Goal: Task Accomplishment & Management: Manage account settings

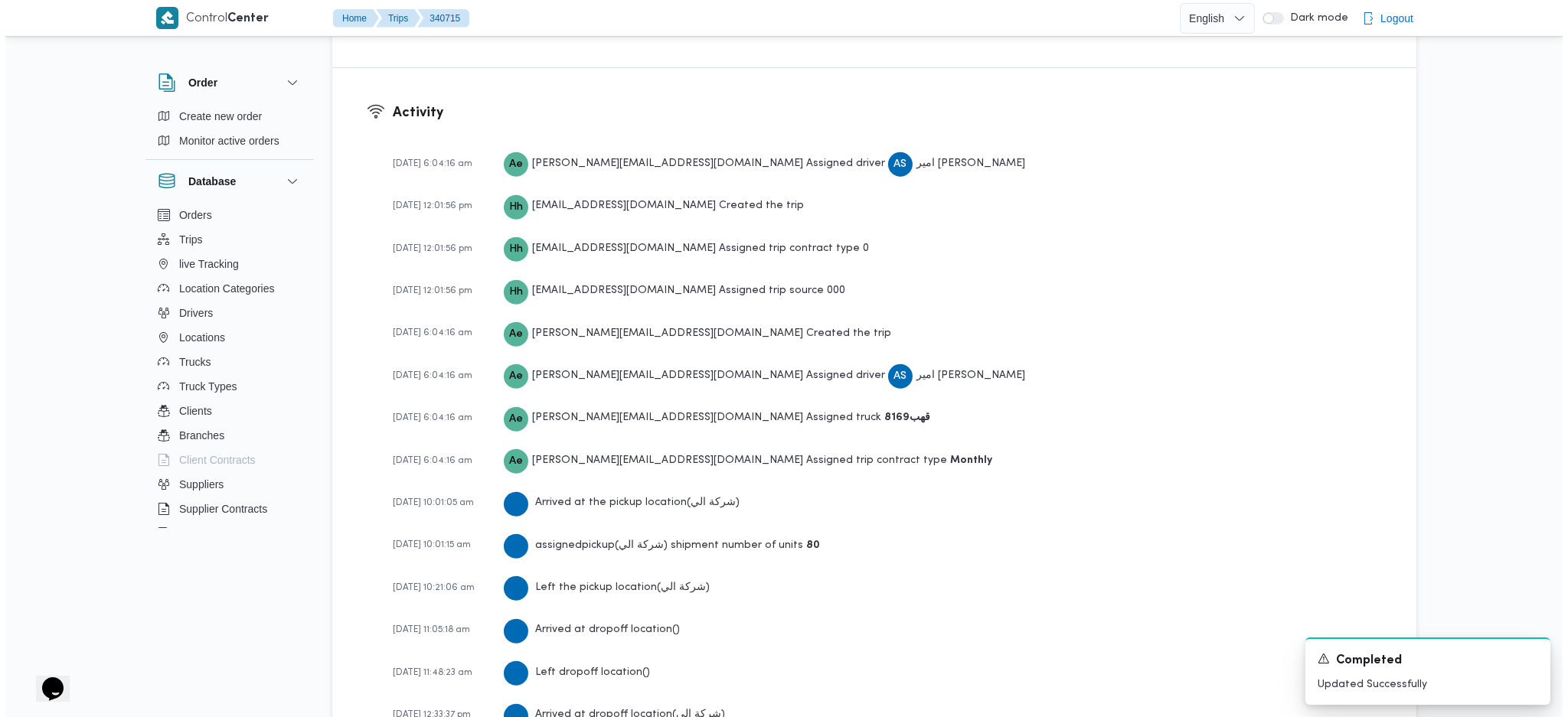
scroll to position [1394, 0]
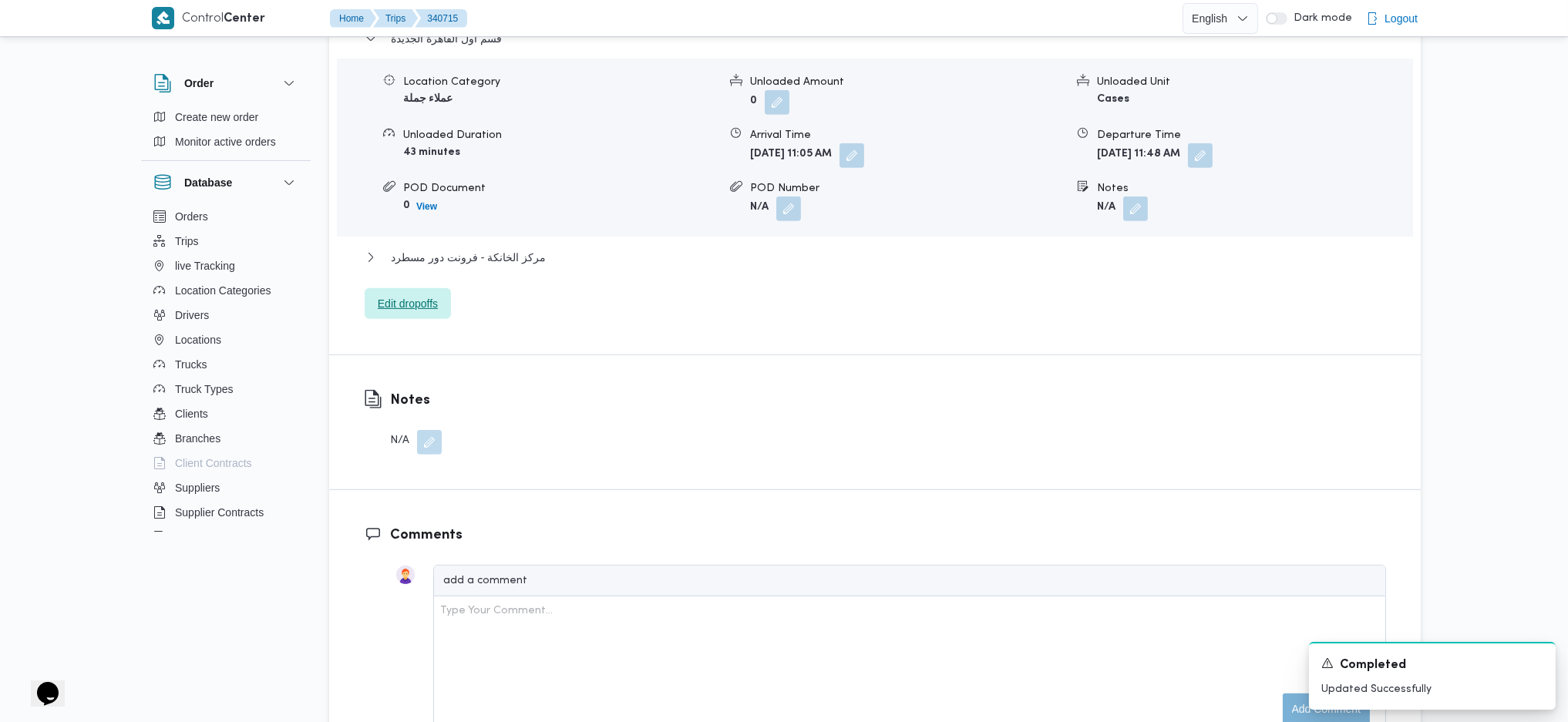
click at [418, 295] on span "Edit dropoffs" at bounding box center [408, 303] width 60 height 19
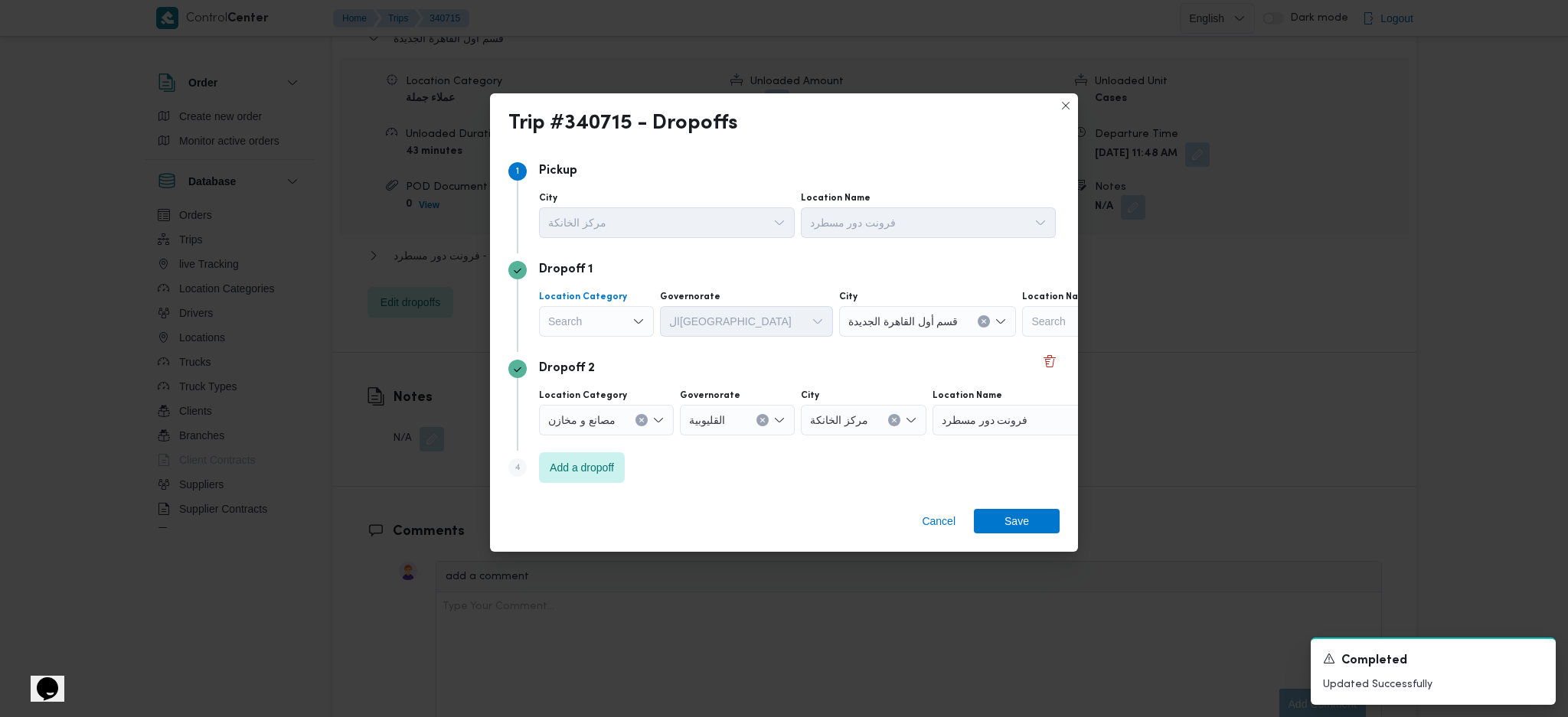
click at [633, 314] on div "Search" at bounding box center [596, 322] width 115 height 31
click at [622, 352] on span "مصانع و مخازن" at bounding box center [606, 350] width 78 height 18
click at [643, 319] on icon "Clear input" at bounding box center [642, 322] width 6 height 6
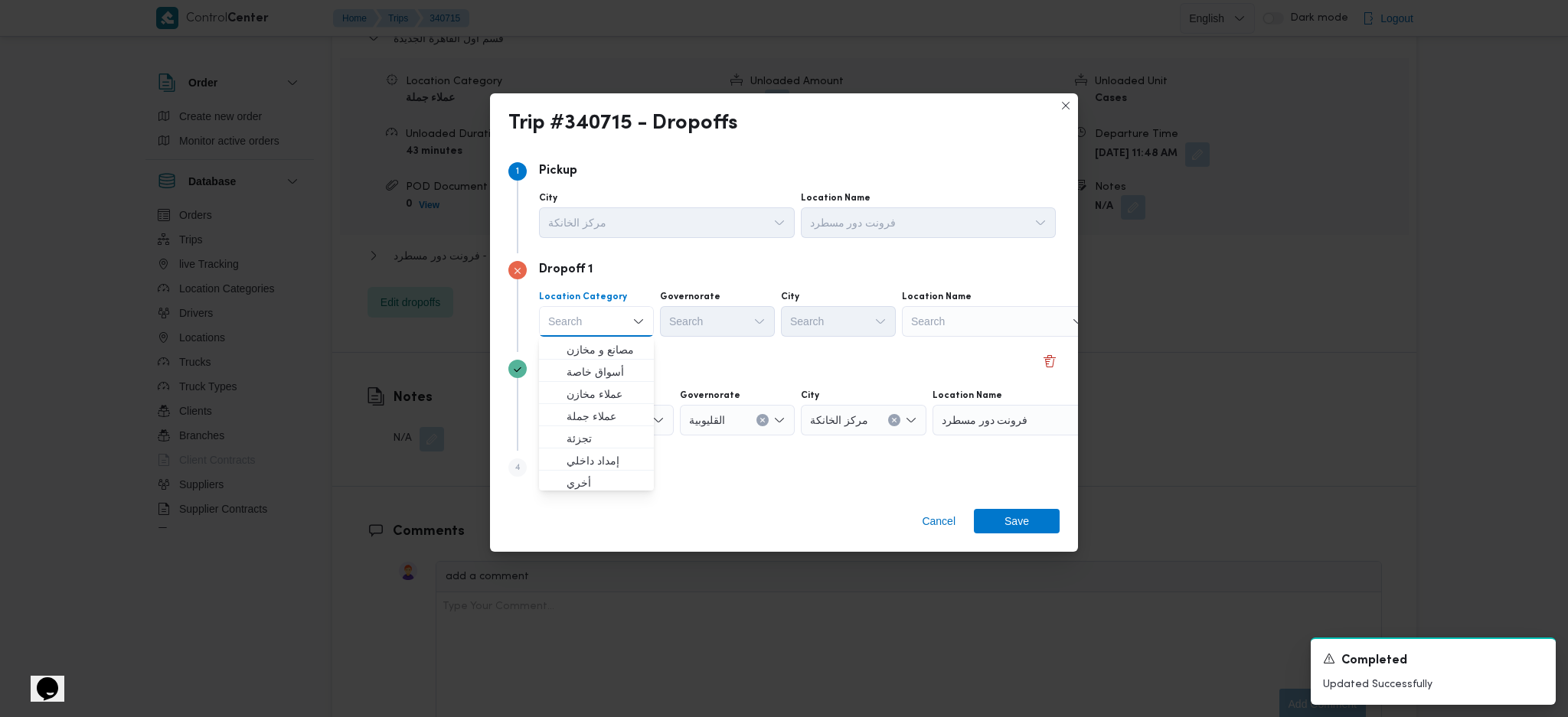
click at [983, 314] on div "Search" at bounding box center [998, 322] width 192 height 31
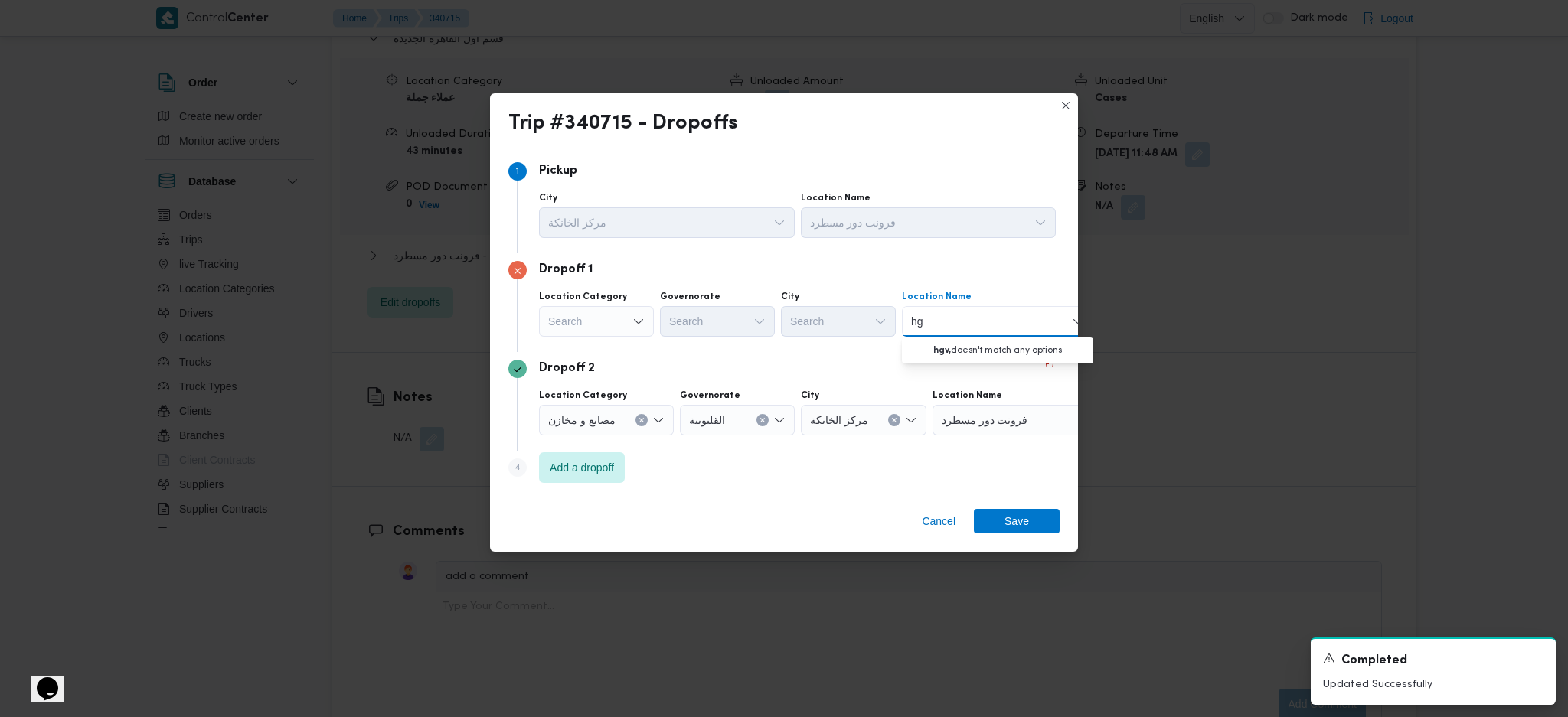
type input "h"
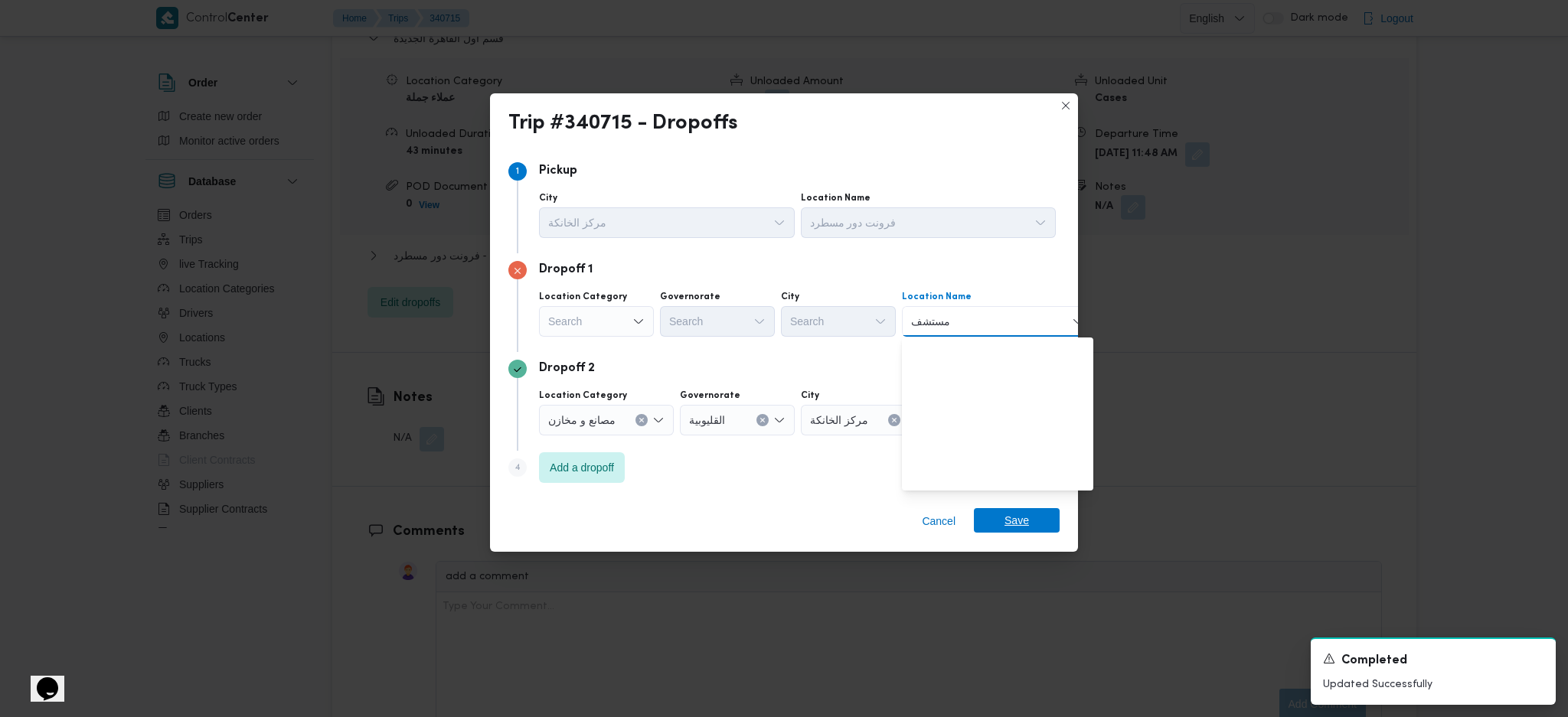
scroll to position [0, 0]
type input "م"
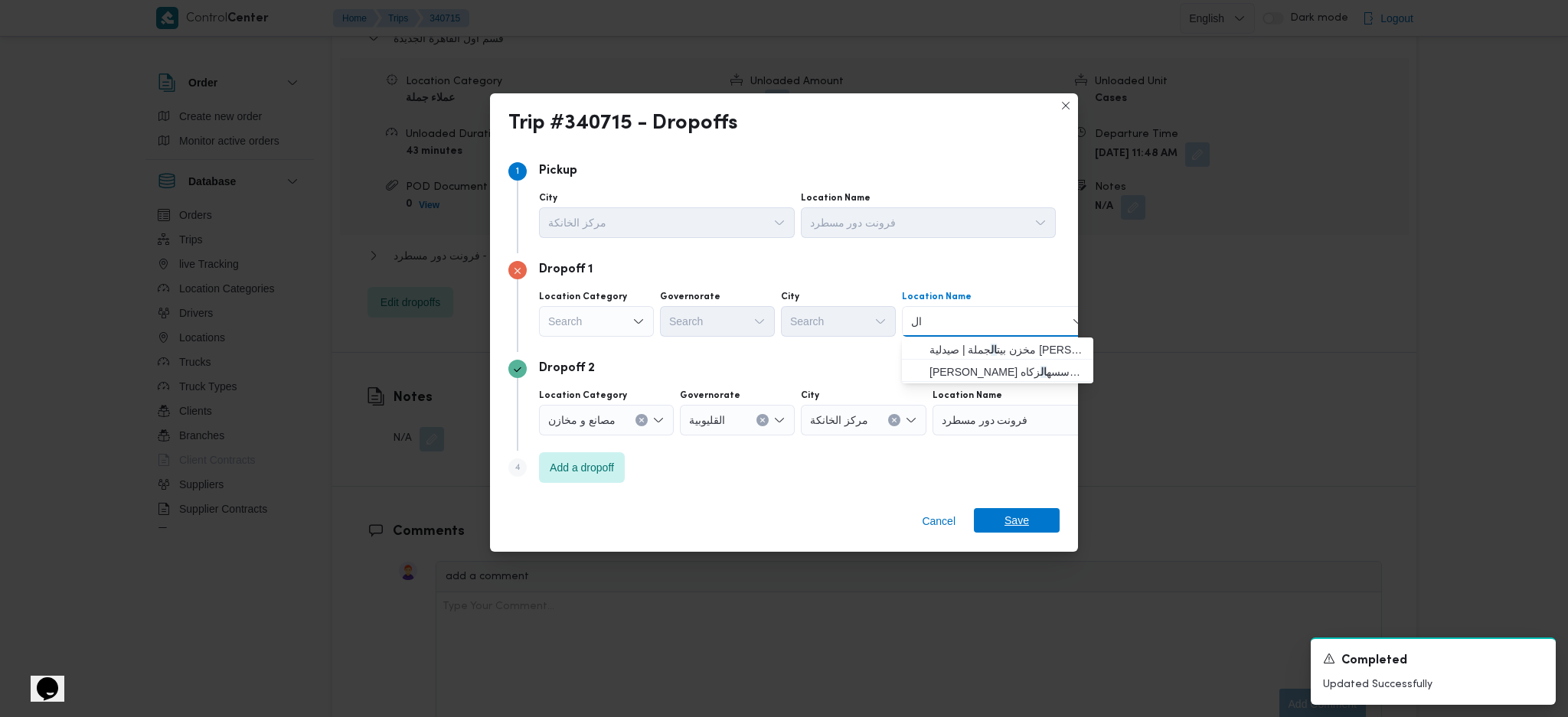
type input "ا"
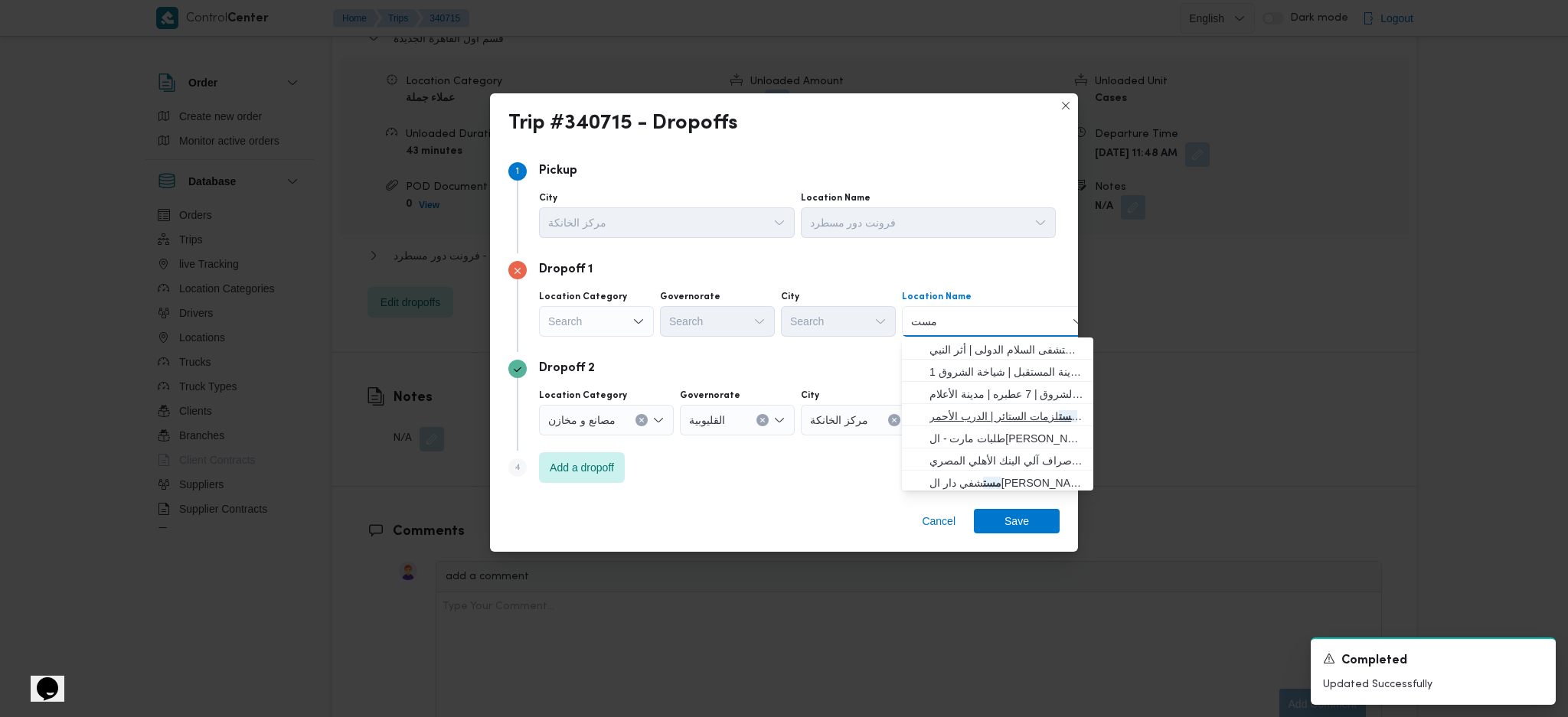
type input "مست"
click at [972, 409] on span "كارفور الازهر | العقاد ل مست لزمات الستائر | الدرب الأحمر" at bounding box center [1007, 416] width 155 height 18
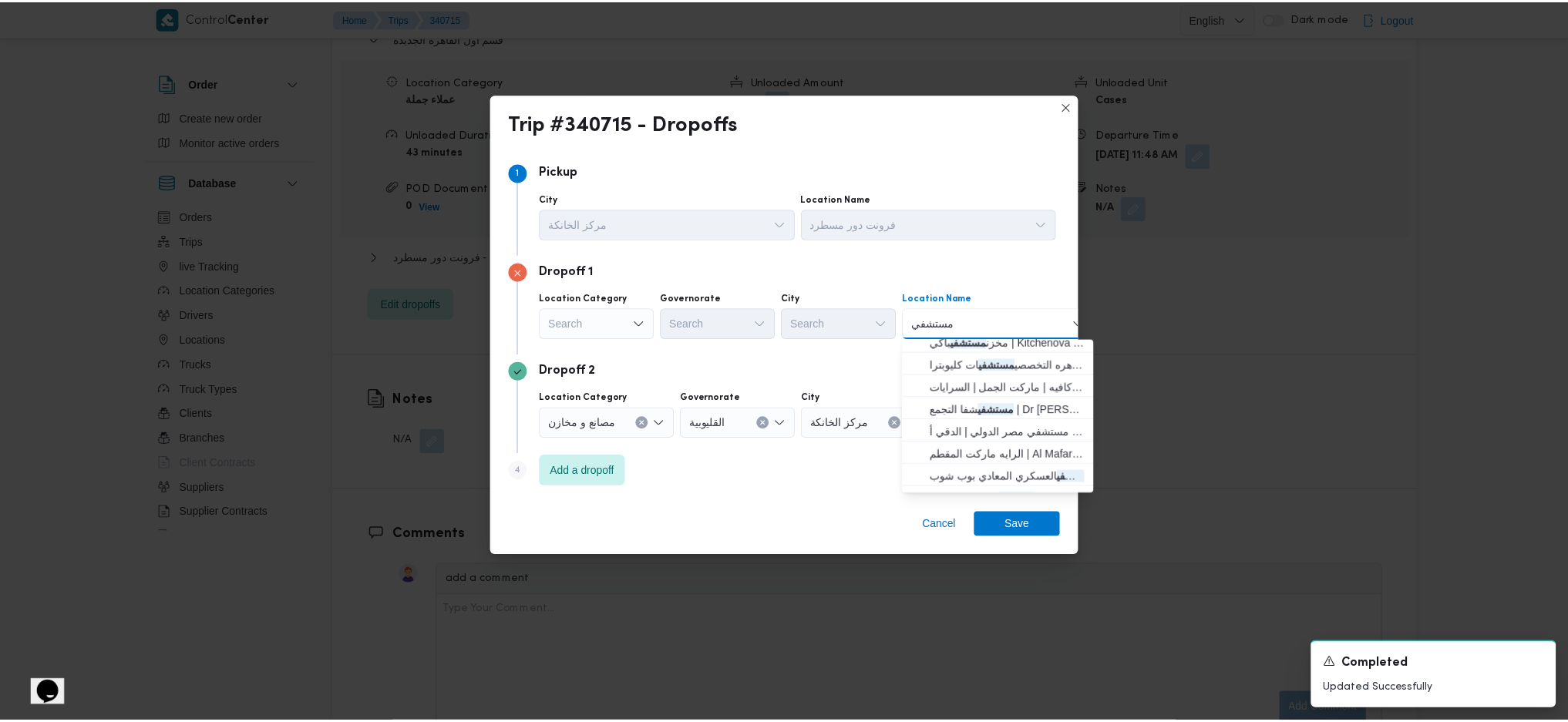
scroll to position [160, 0]
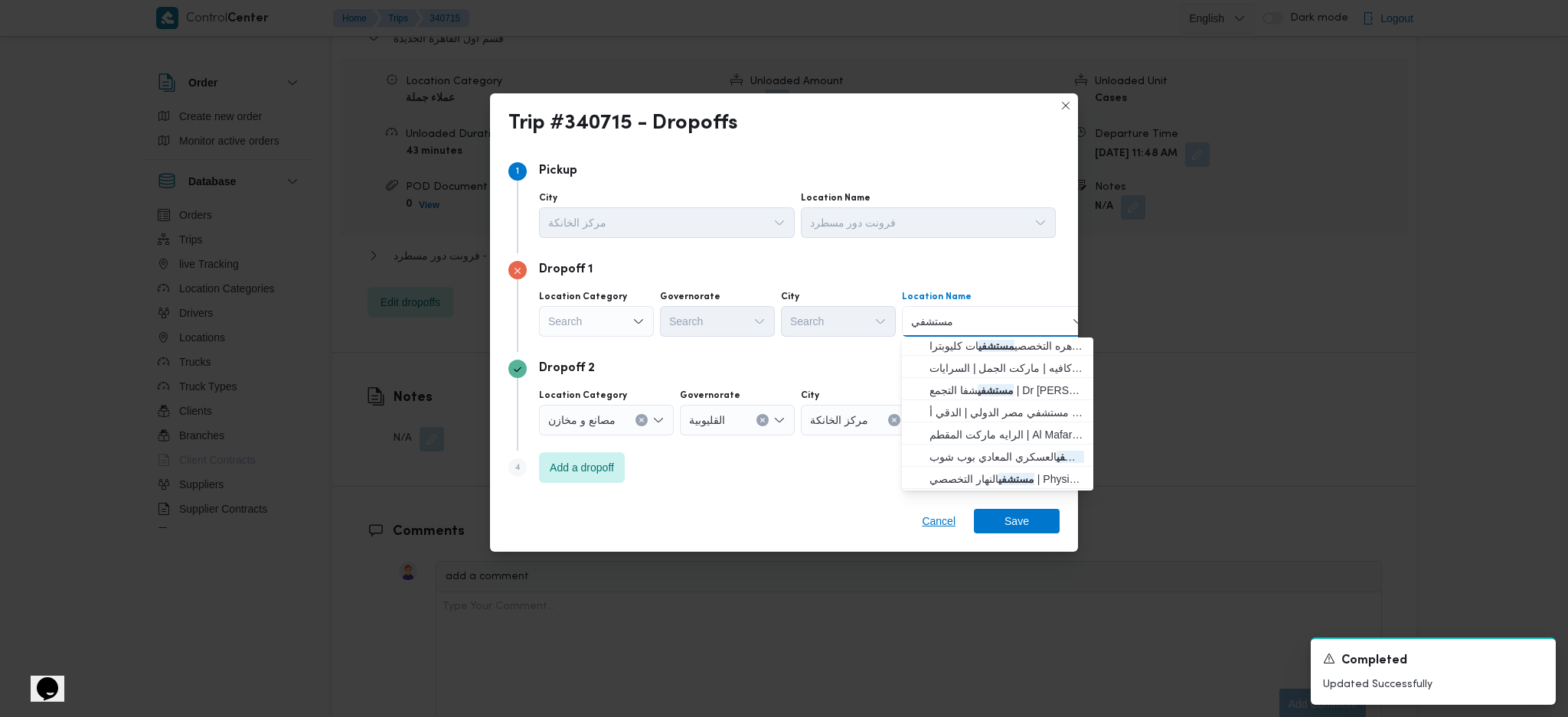
type input "مستشفي"
click at [928, 519] on span "Cancel" at bounding box center [938, 521] width 34 height 18
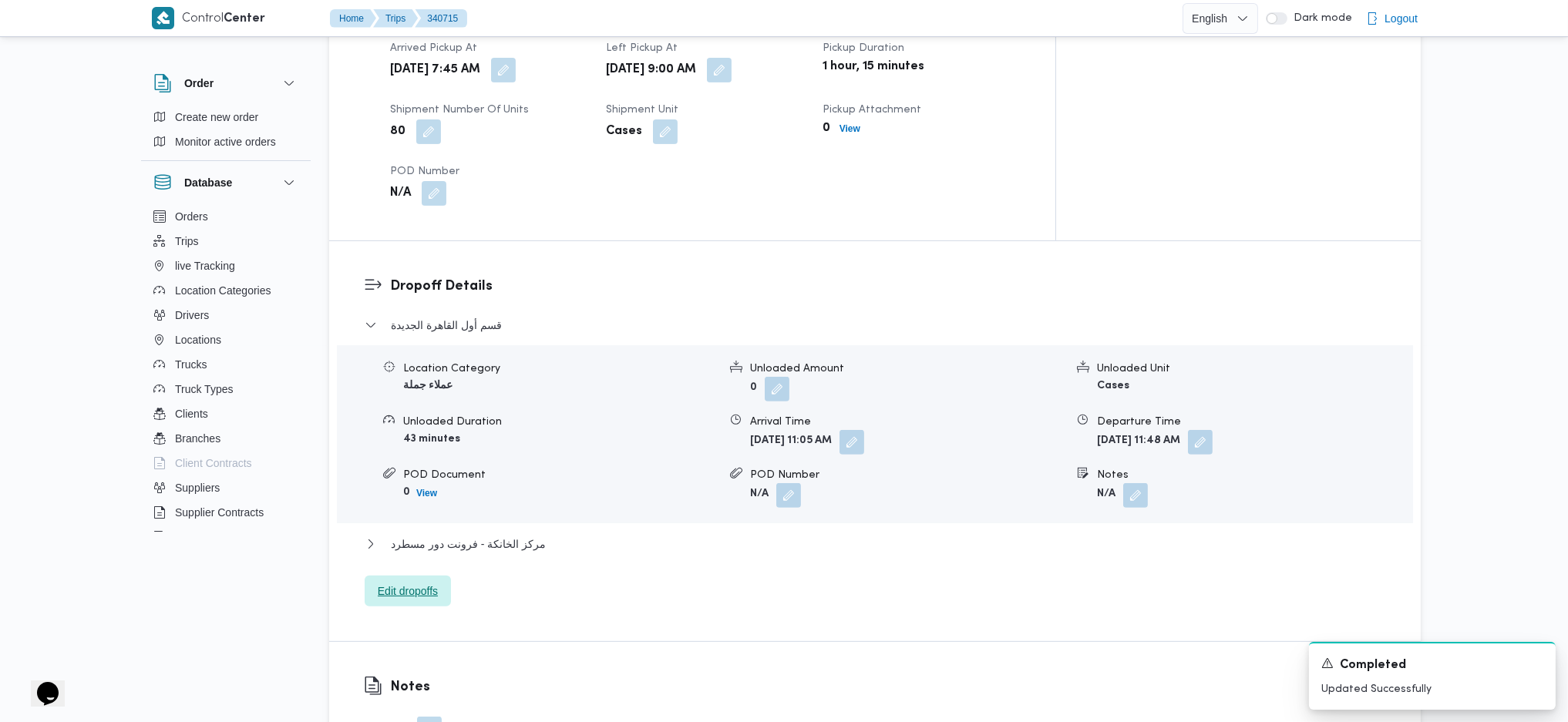
scroll to position [1096, 0]
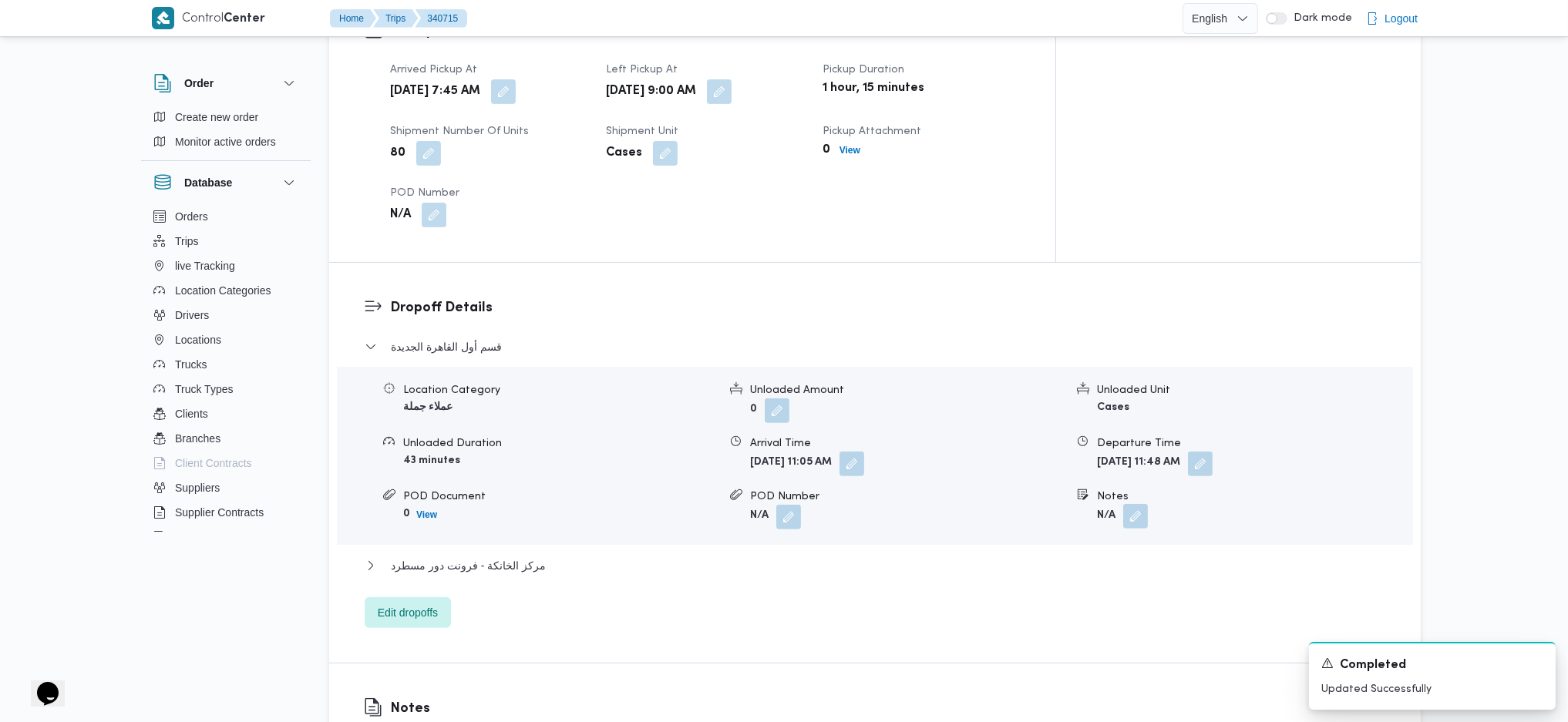
click at [1143, 504] on button "button" at bounding box center [1135, 516] width 24 height 24
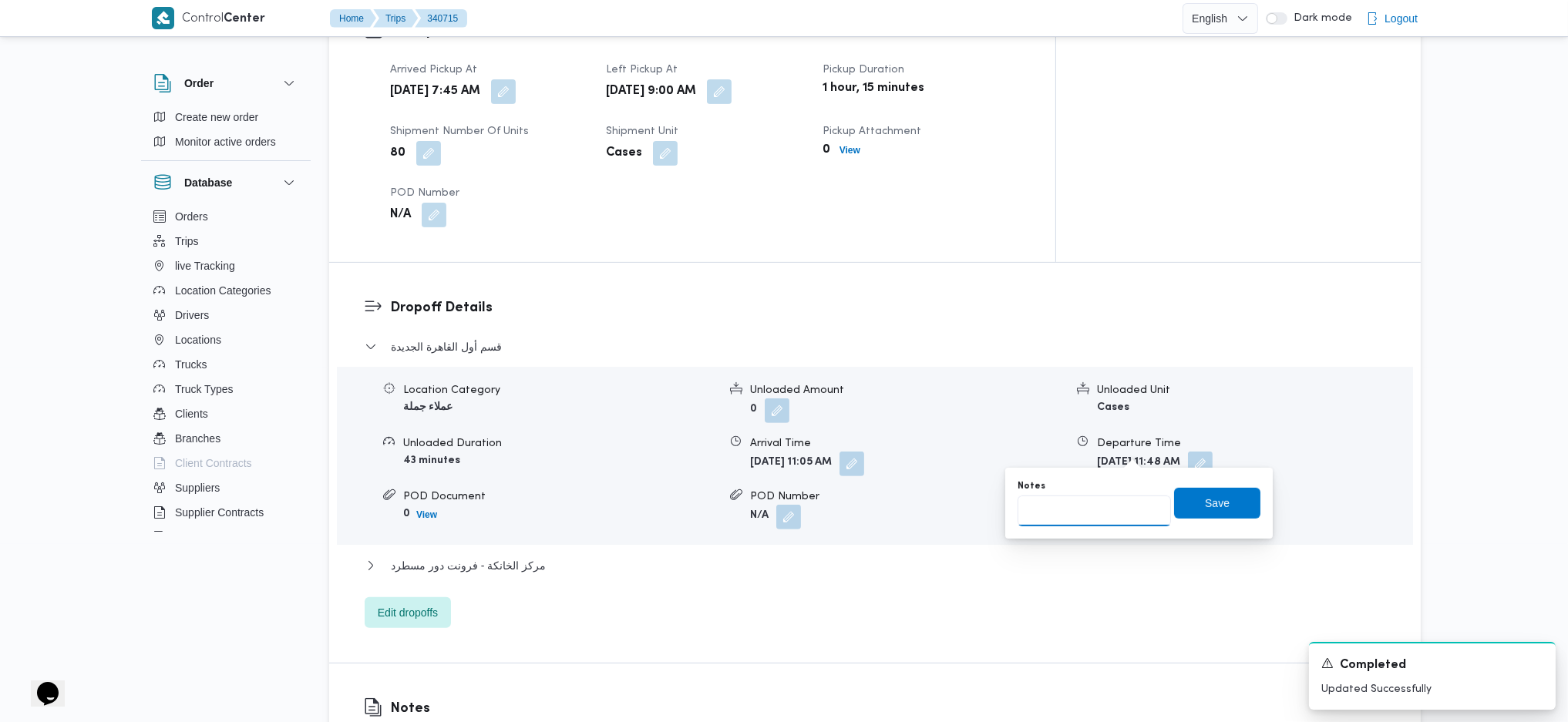
click at [1049, 525] on input "Notes" at bounding box center [1094, 511] width 153 height 31
click at [1060, 512] on input "مستشفي الروفيدة" at bounding box center [1094, 511] width 153 height 31
type input "مستشفي الروفيدة"
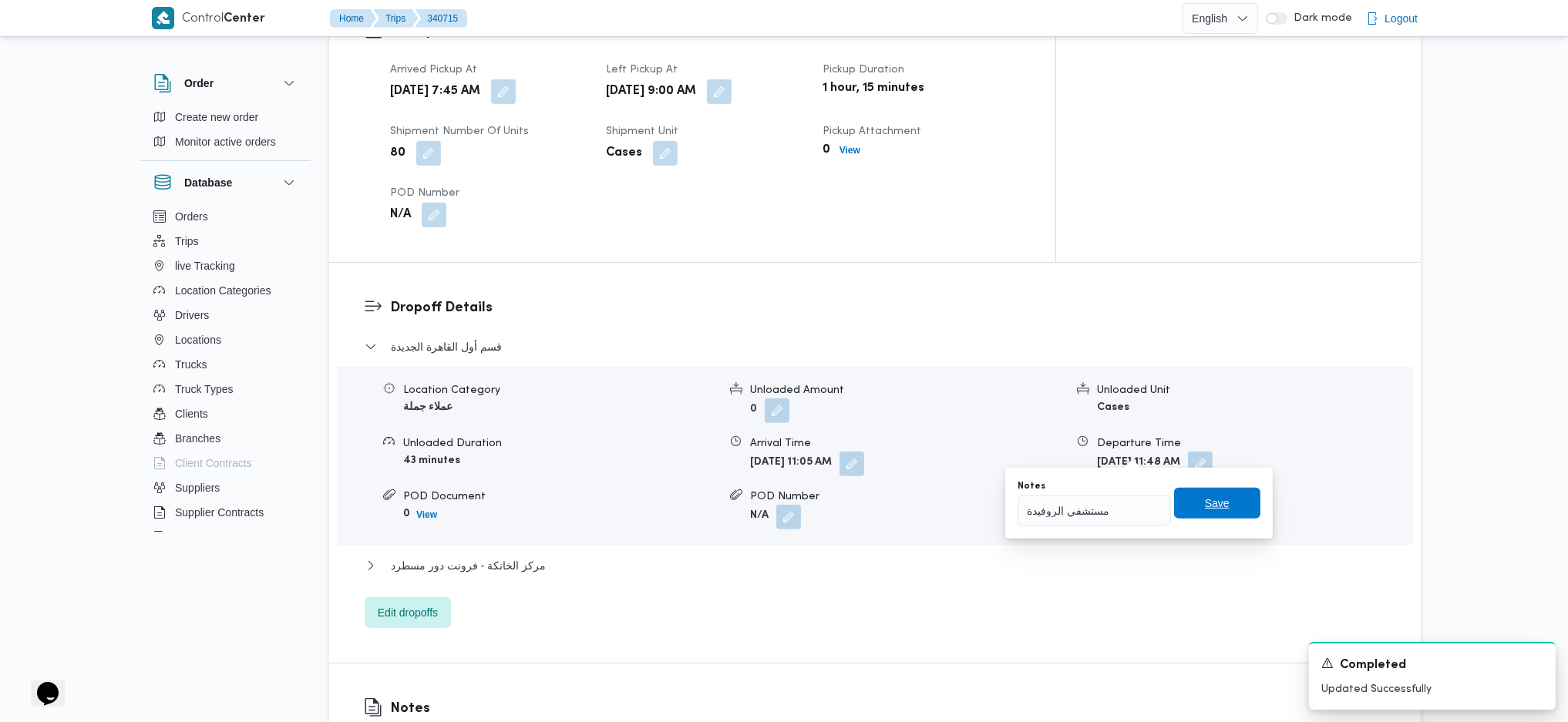
click button "Save" at bounding box center [1217, 503] width 86 height 31
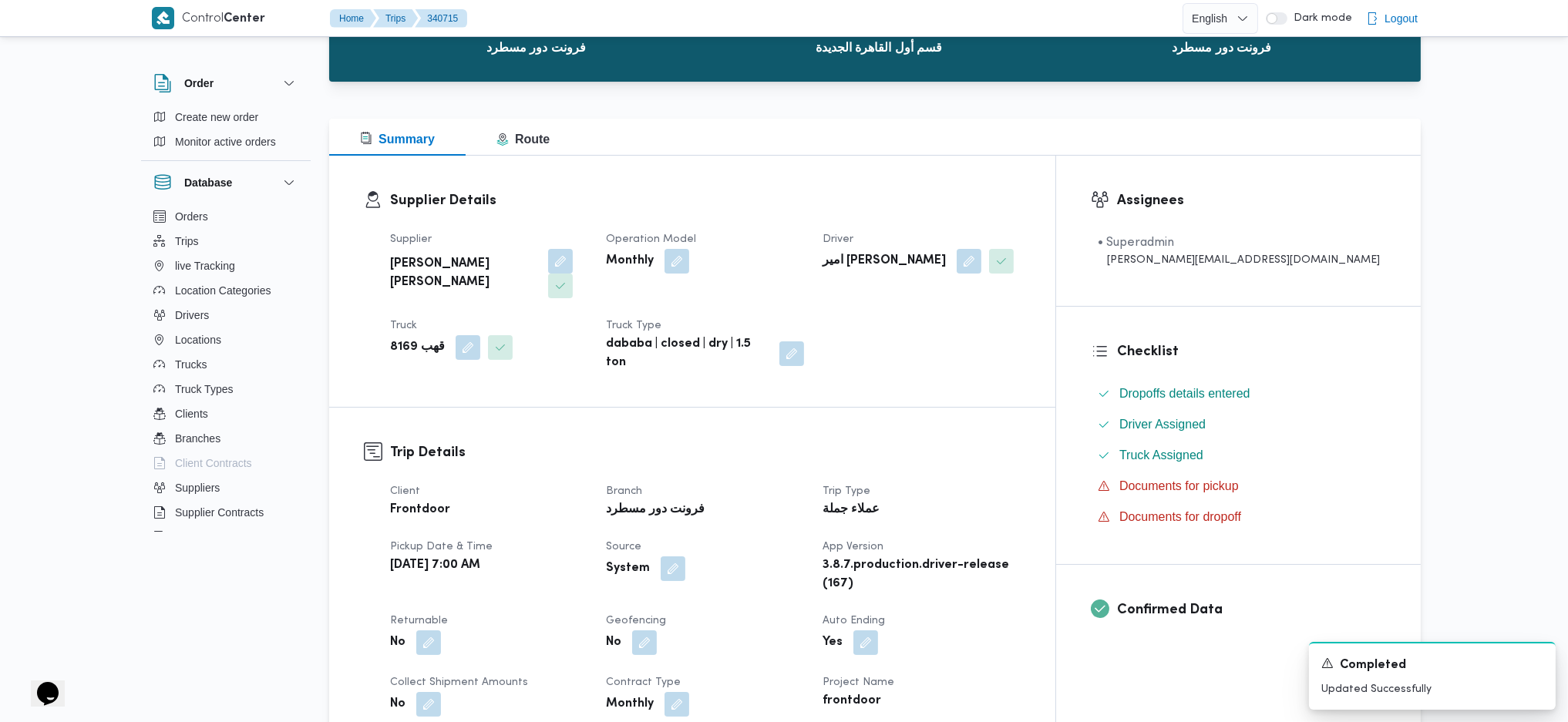
scroll to position [0, 0]
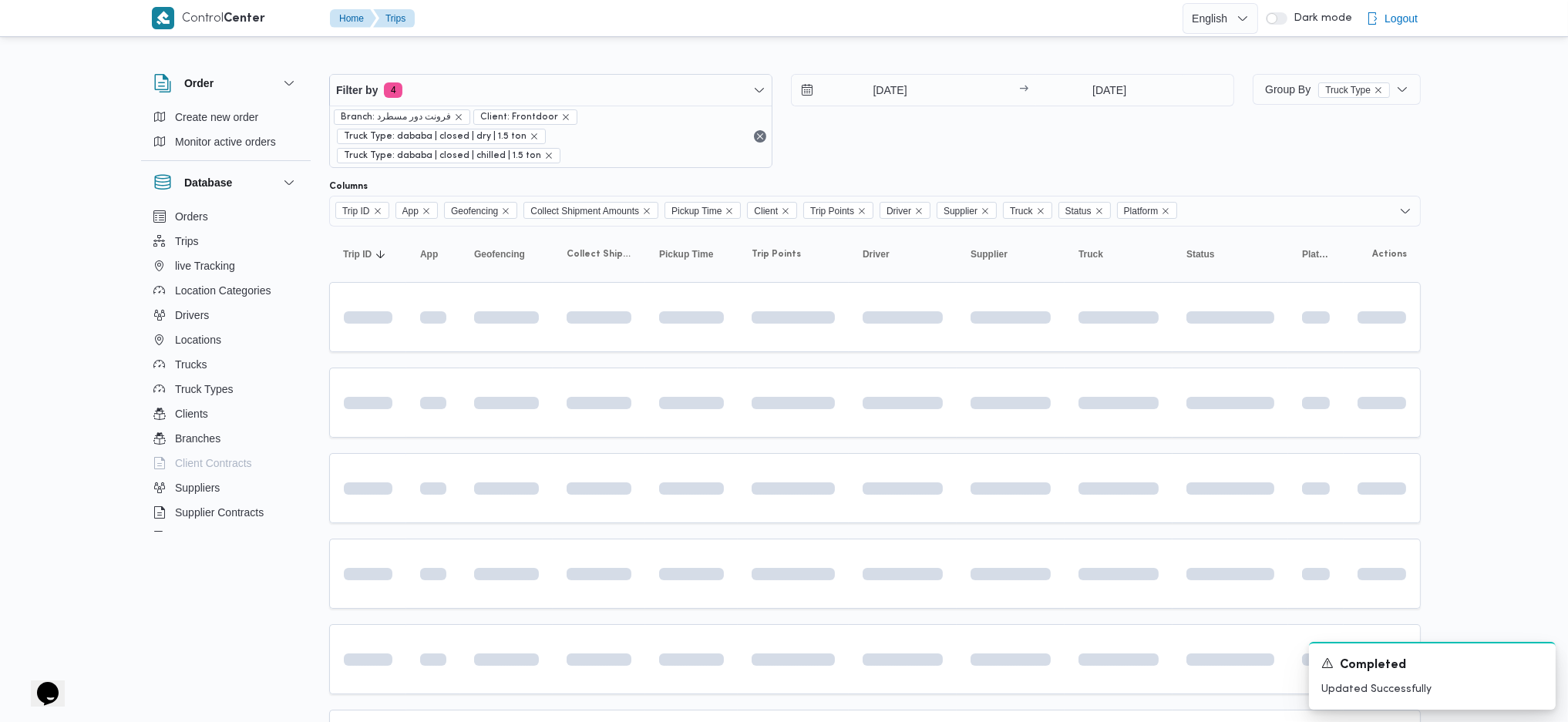
scroll to position [171, 0]
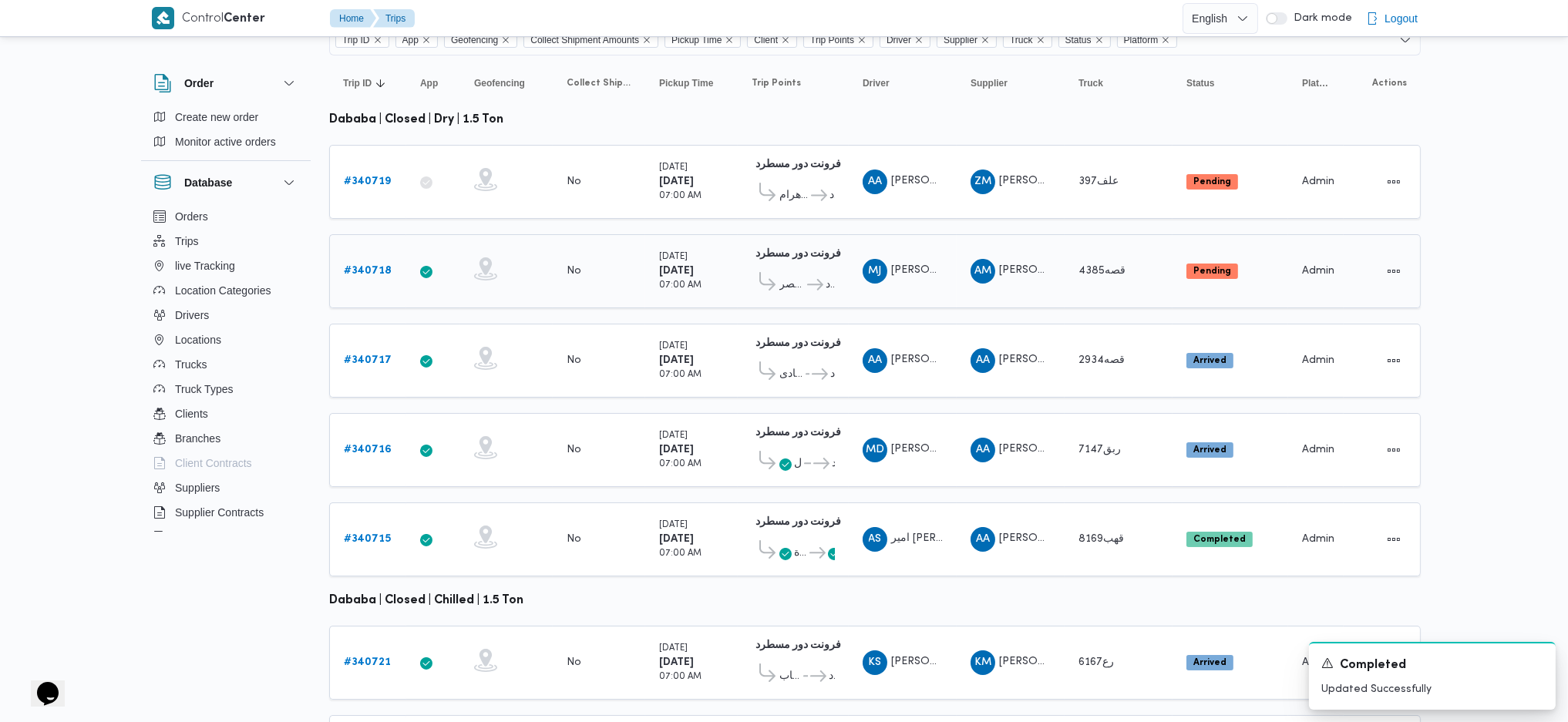
click at [378, 262] on link "# 340718" at bounding box center [367, 271] width 48 height 19
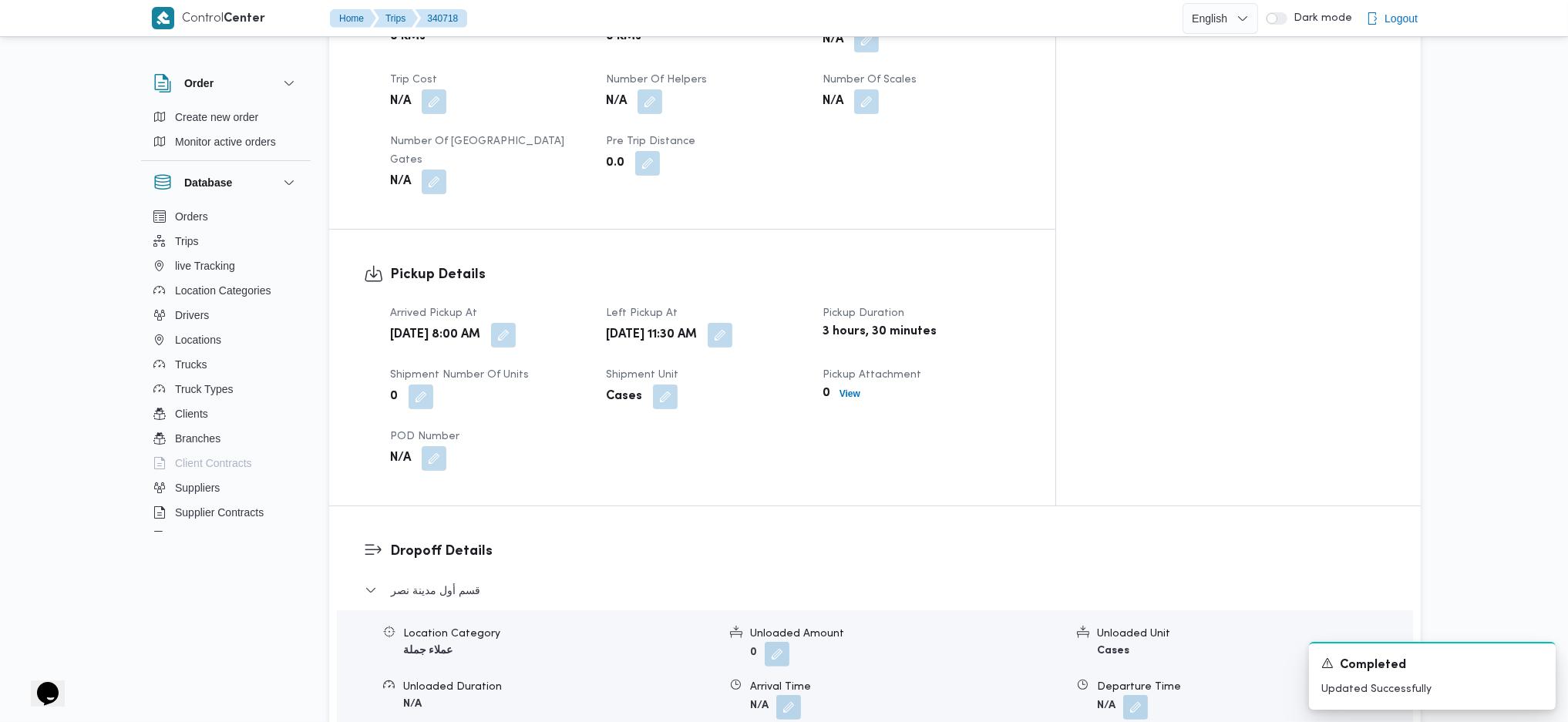
scroll to position [1130, 0]
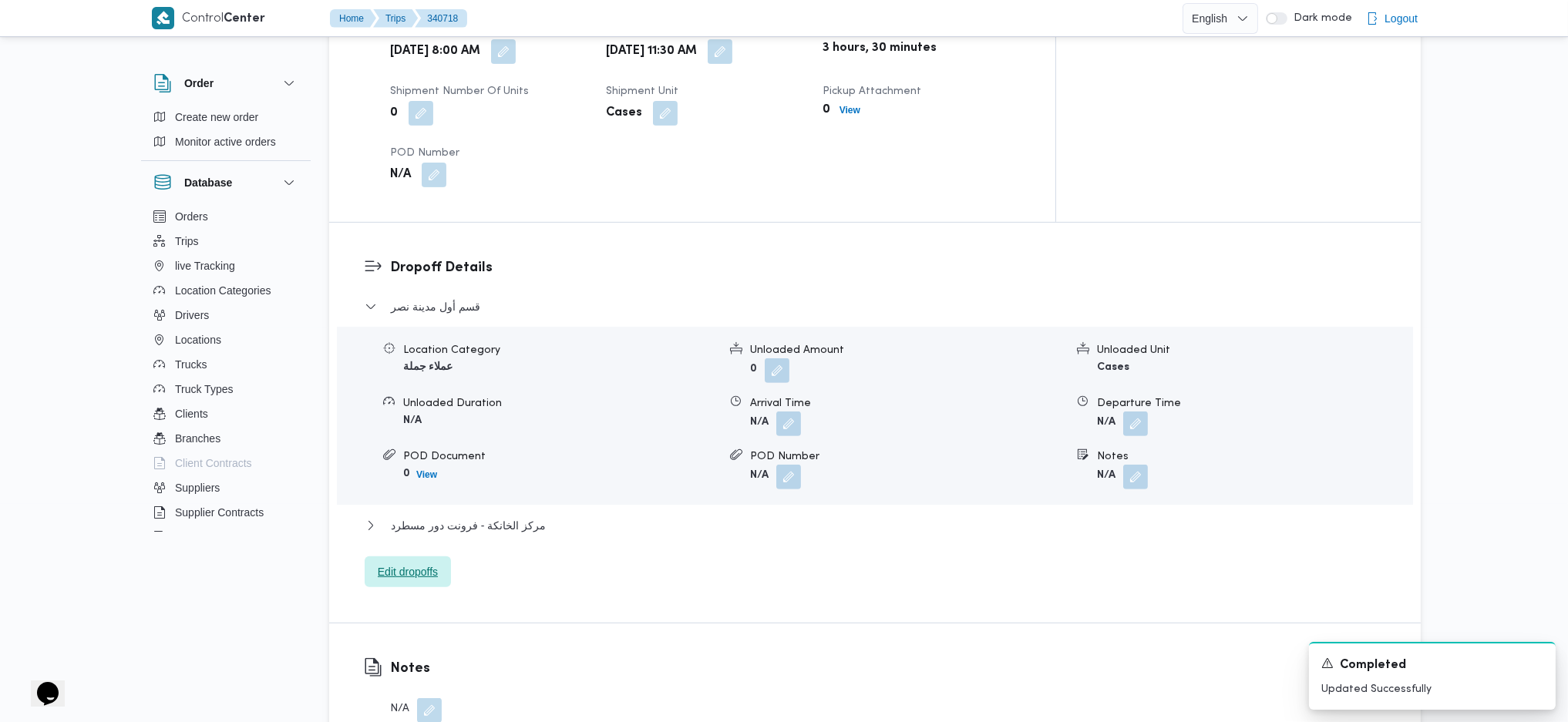
click at [422, 563] on span "Edit dropoffs" at bounding box center [408, 572] width 60 height 19
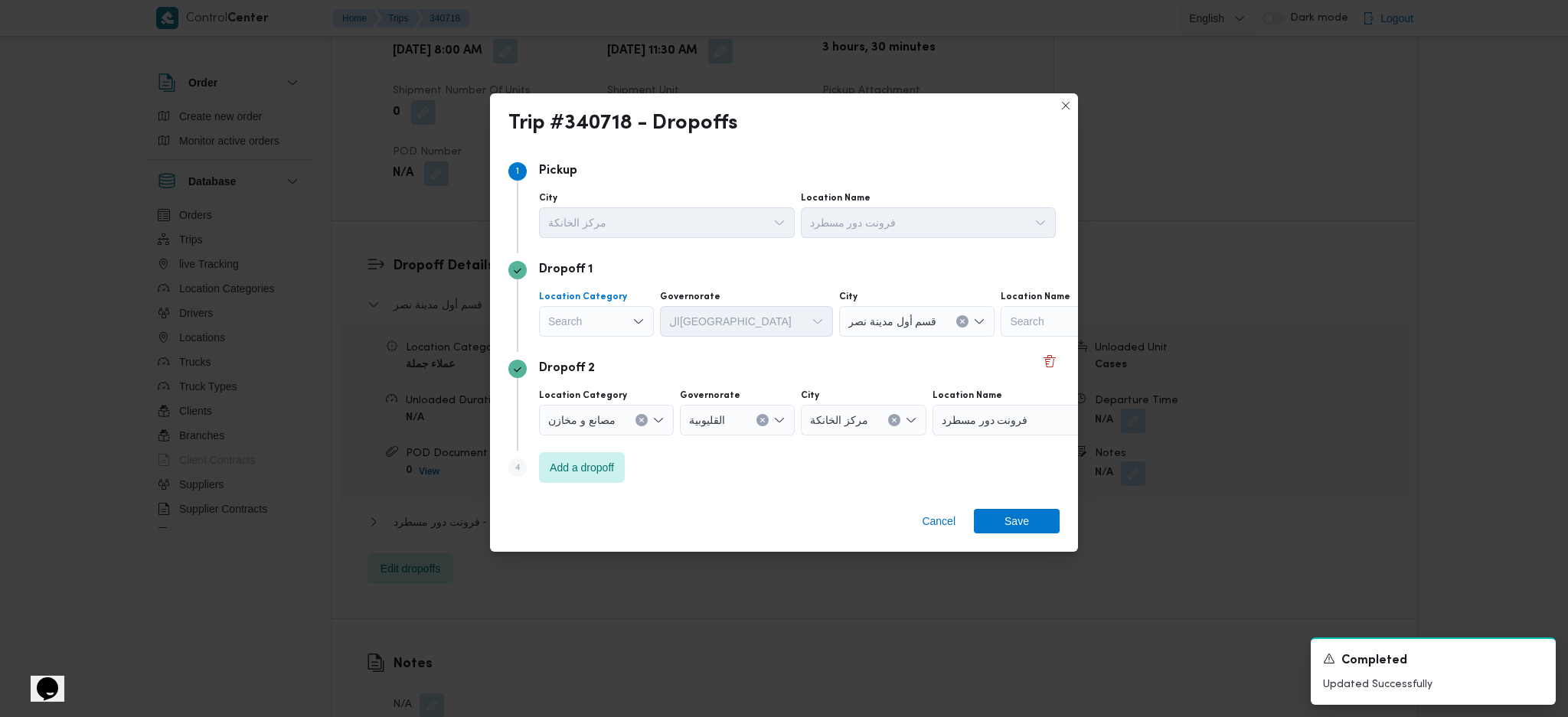
click at [607, 327] on div "Search" at bounding box center [596, 322] width 115 height 31
click at [591, 415] on span "عملاء جملة" at bounding box center [606, 416] width 78 height 18
click at [704, 308] on div "Search" at bounding box center [719, 322] width 115 height 31
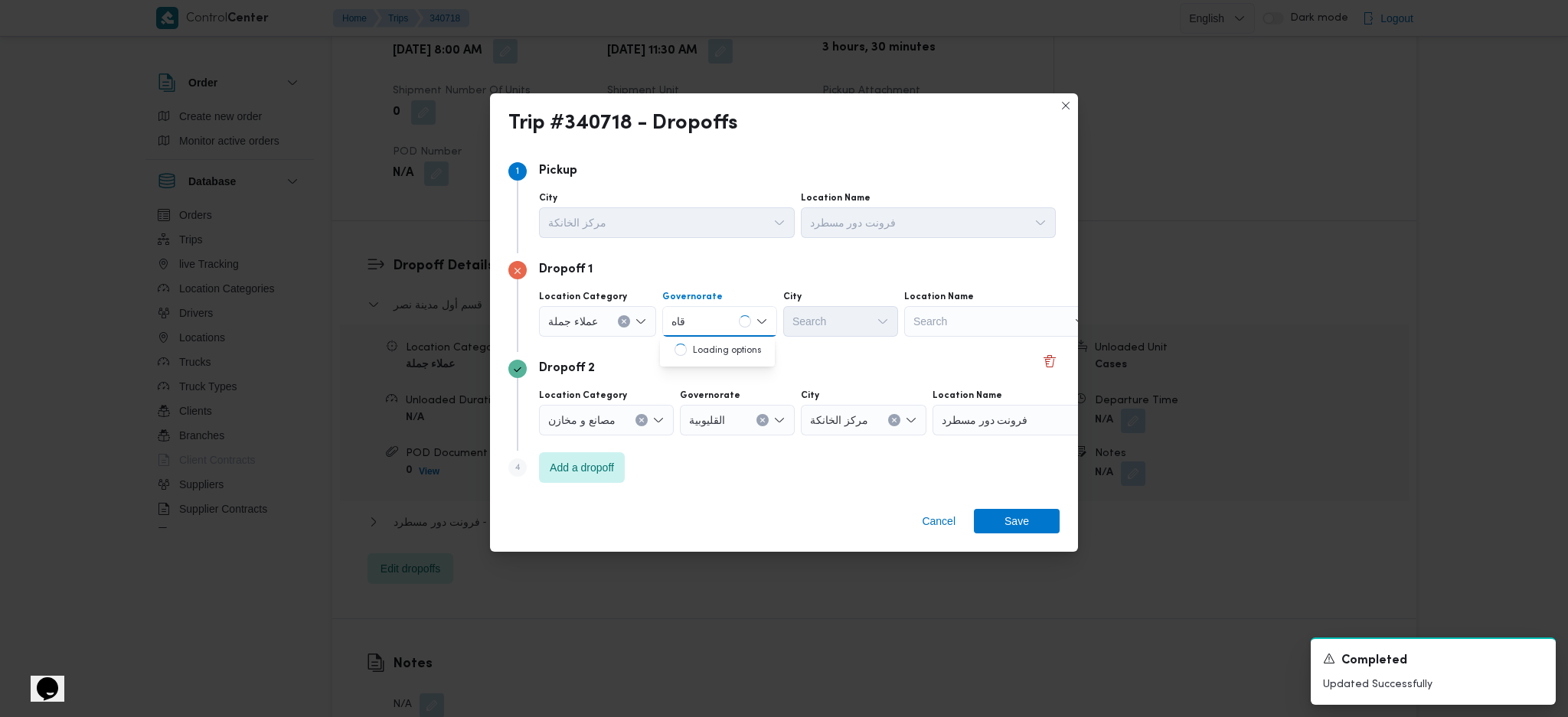
type input "قاه"
click at [693, 344] on span "ال قاه رة" at bounding box center [726, 350] width 78 height 18
click at [859, 315] on div "Search" at bounding box center [916, 322] width 115 height 31
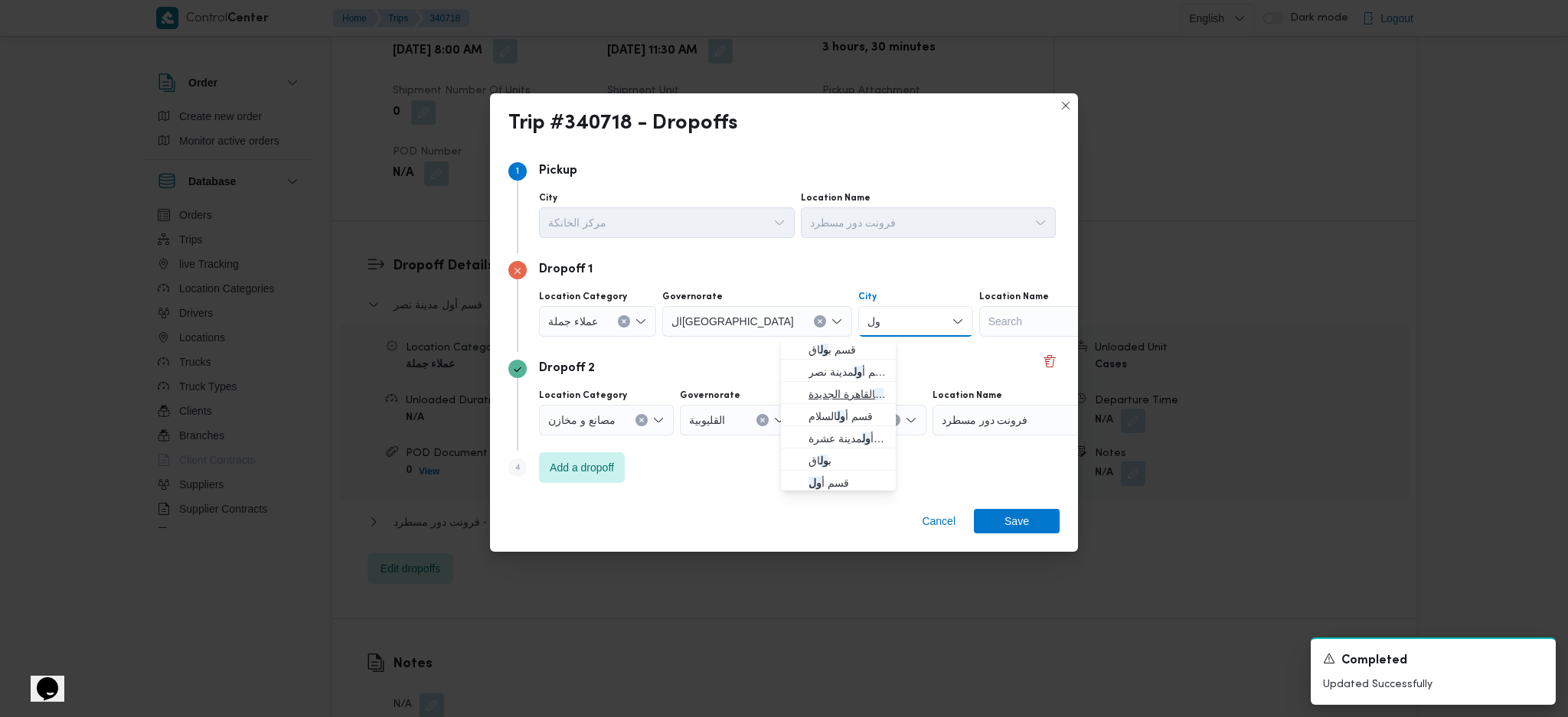
type input "ول"
click at [819, 387] on span "قسم أ ول القاهرة الجديدة" at bounding box center [847, 393] width 78 height 18
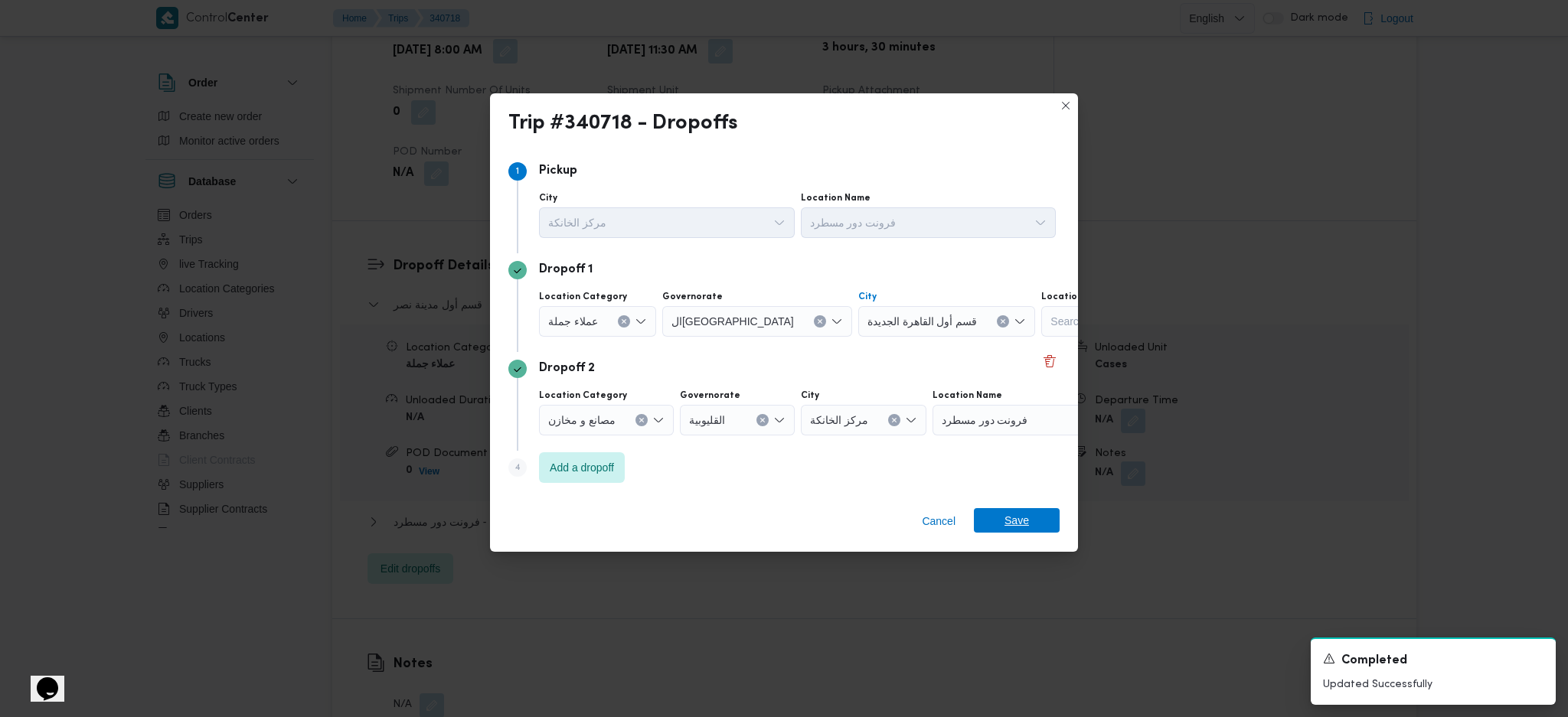
click at [1023, 531] on span "Save" at bounding box center [1017, 520] width 24 height 24
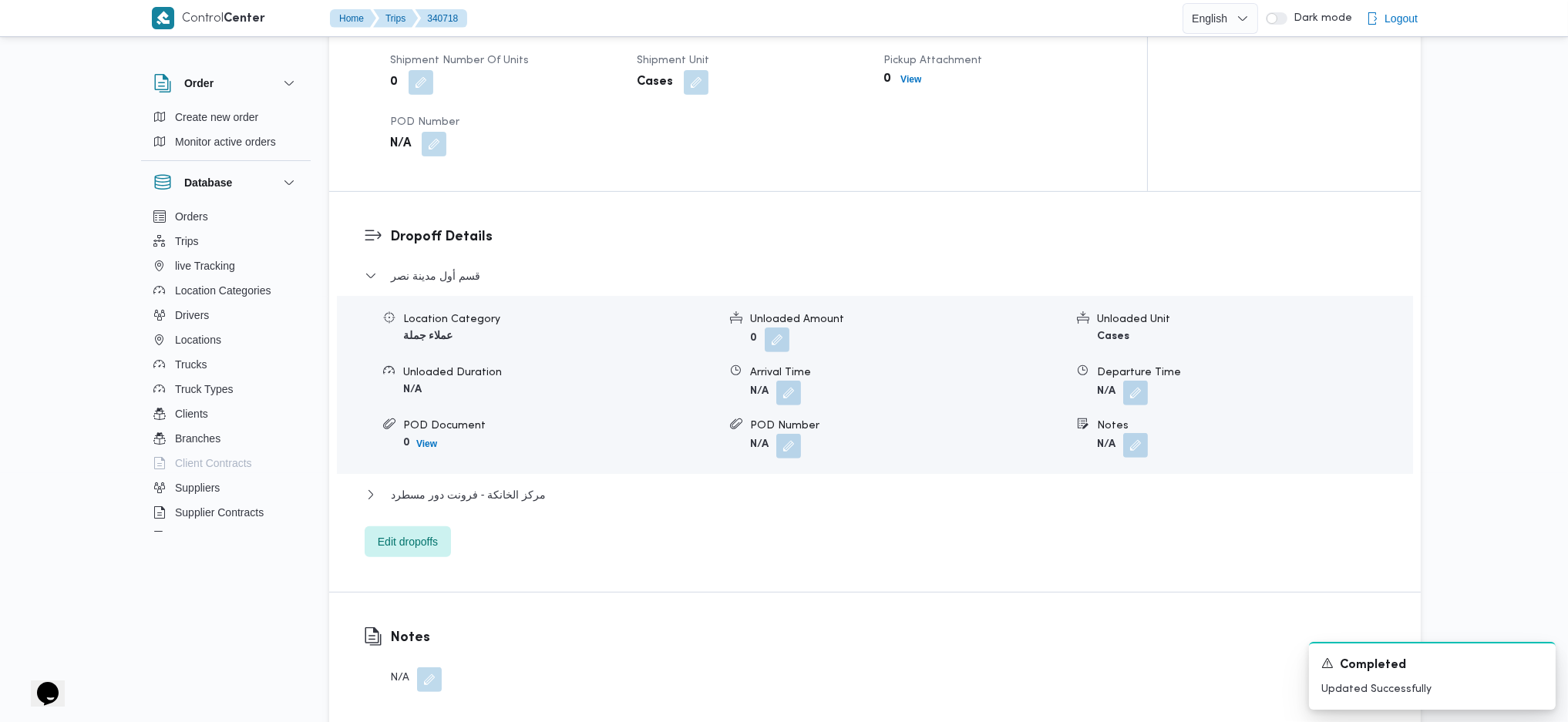
click at [1137, 433] on button "button" at bounding box center [1135, 445] width 24 height 24
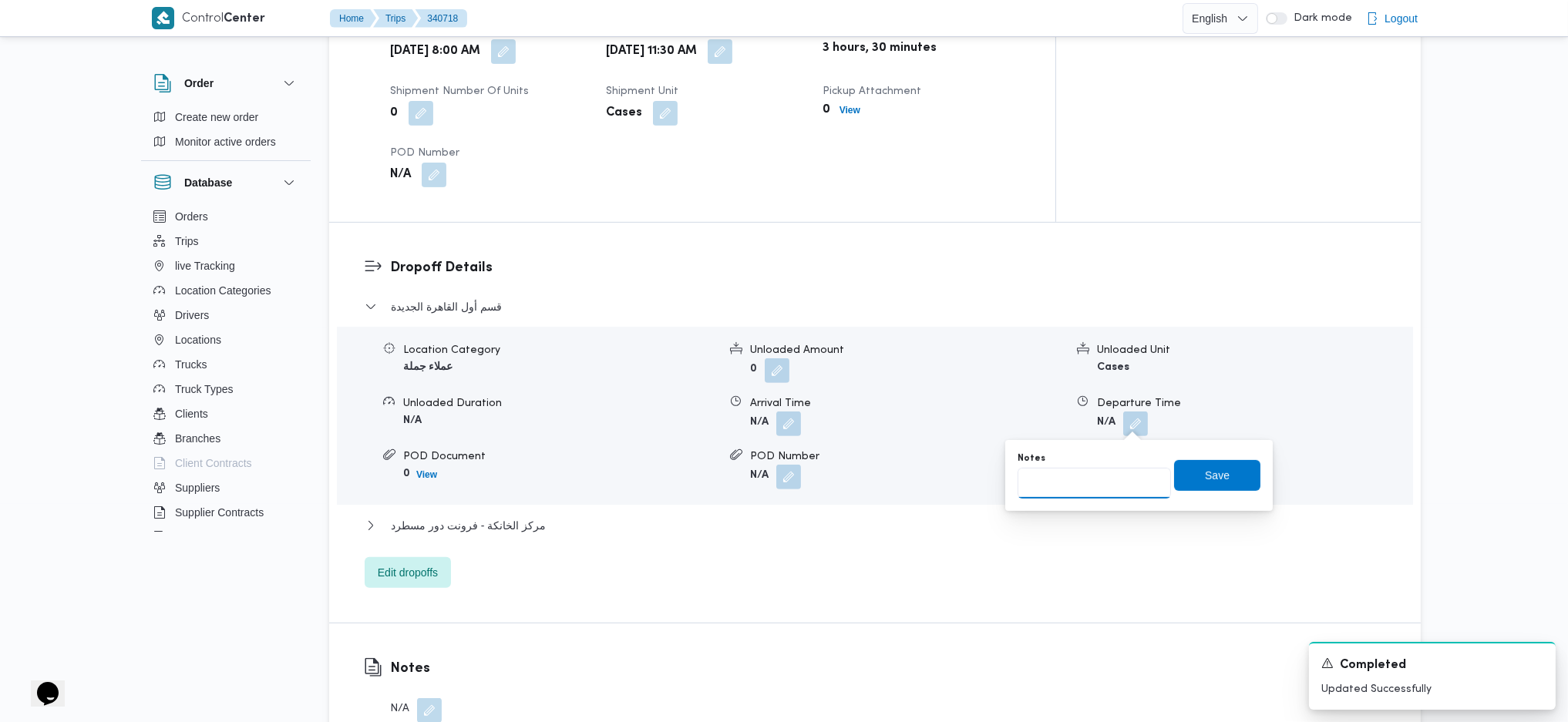
click at [1098, 488] on input "Notes" at bounding box center [1094, 484] width 153 height 31
paste input "مستشفي الروفيدة"
type input "مستشفي الروفيدة"
click at [1185, 472] on span "Save" at bounding box center [1217, 476] width 86 height 31
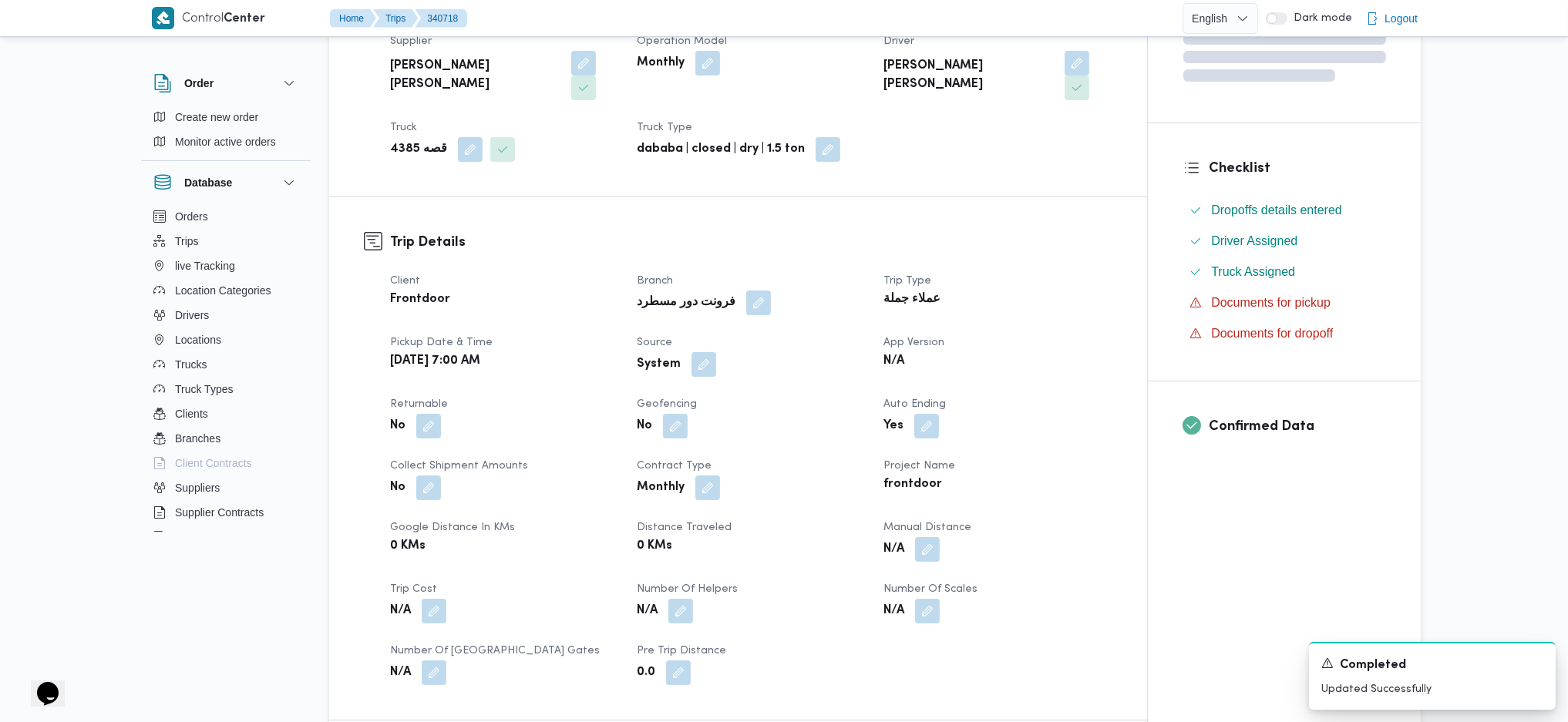
scroll to position [205, 0]
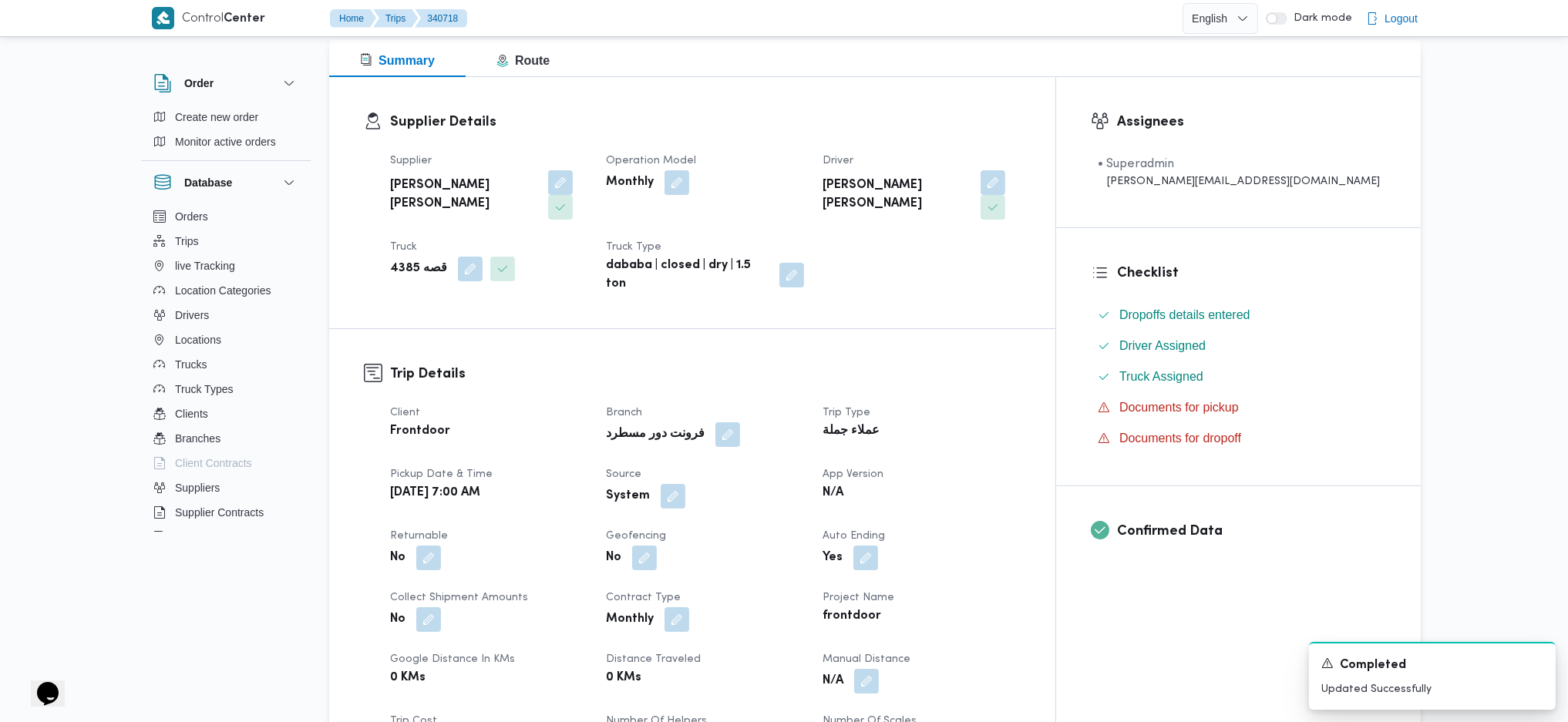
click at [716, 483] on div "System" at bounding box center [704, 497] width 200 height 27
click at [685, 483] on button "button" at bounding box center [672, 495] width 24 height 24
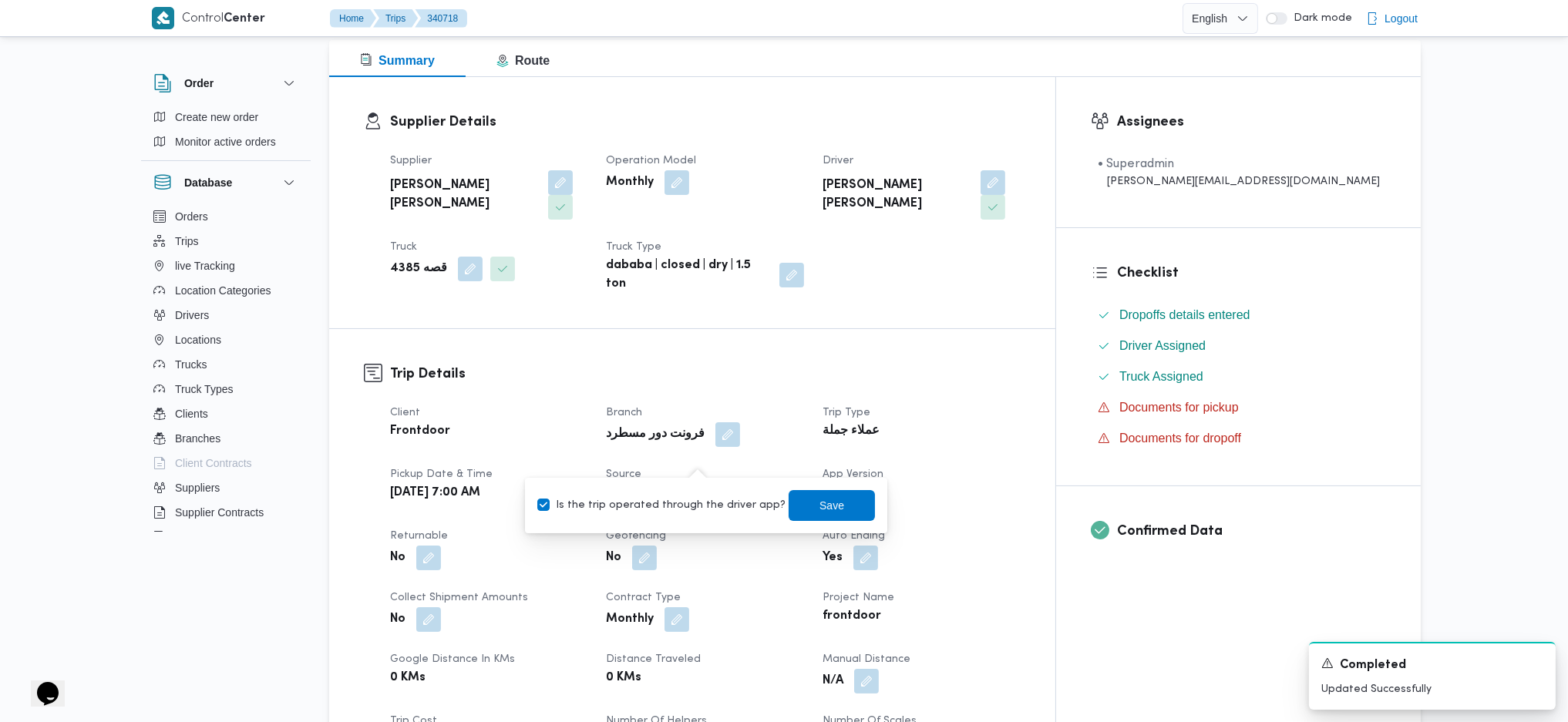
click at [685, 505] on label "Is the trip operated through the driver app?" at bounding box center [662, 505] width 248 height 19
checkbox input "false"
click at [796, 495] on span "Save" at bounding box center [831, 505] width 86 height 31
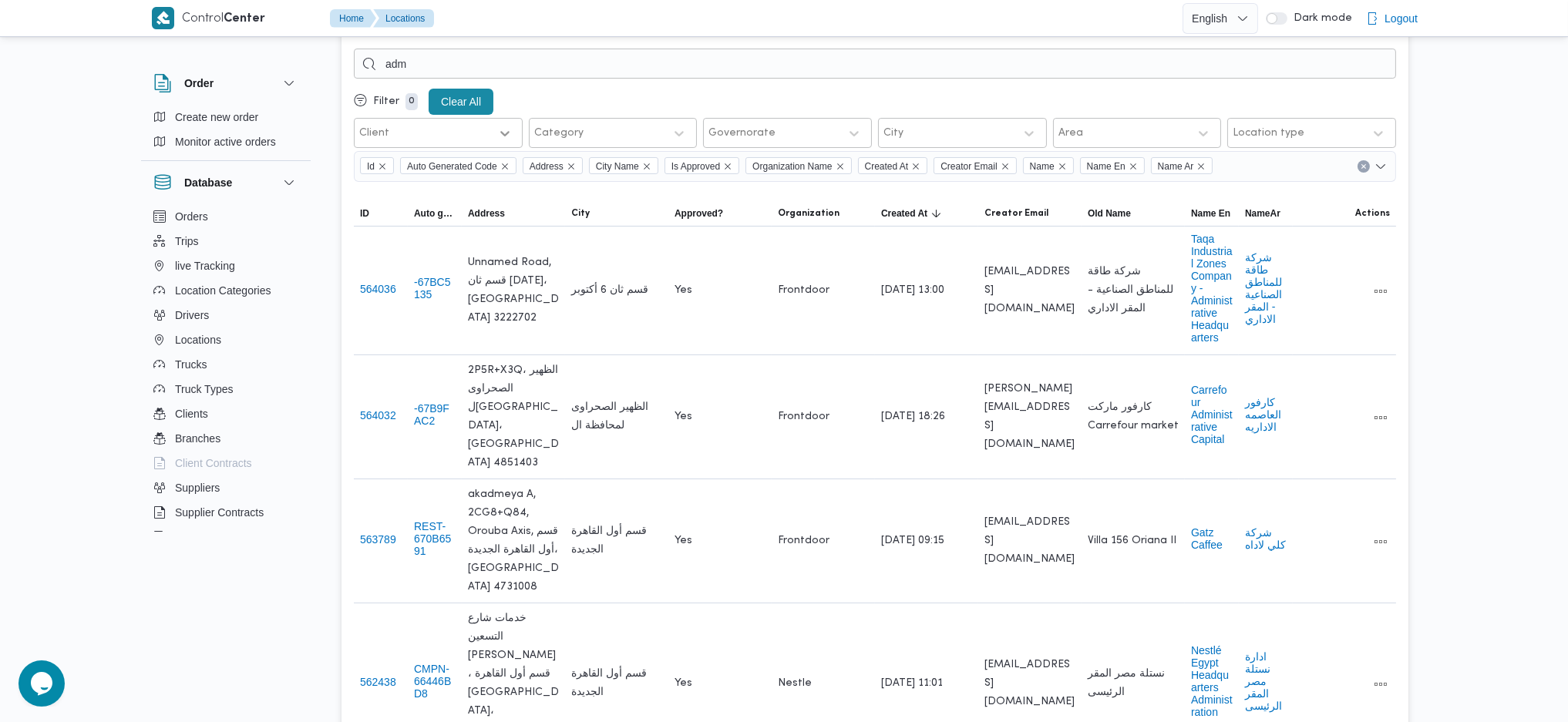
scroll to position [68, 0]
